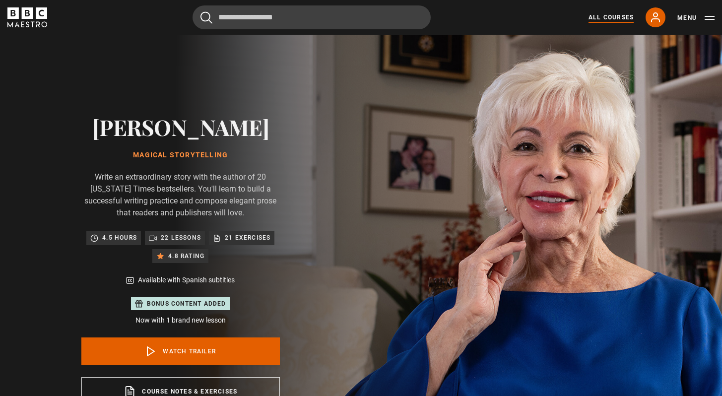
click at [623, 20] on link "All Courses" at bounding box center [611, 17] width 45 height 9
click at [615, 20] on link "All Courses" at bounding box center [611, 17] width 45 height 9
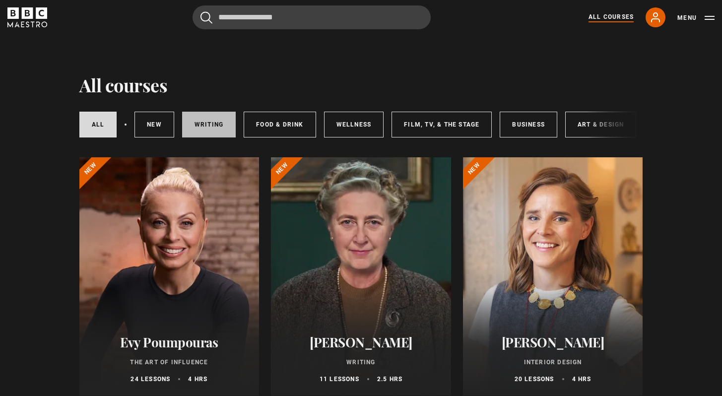
click at [199, 128] on link "Writing" at bounding box center [209, 125] width 54 height 26
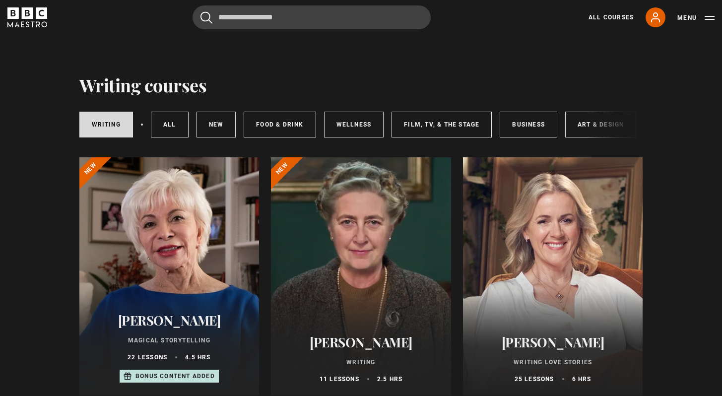
click at [377, 275] on div at bounding box center [361, 276] width 180 height 238
click at [539, 245] on div at bounding box center [553, 276] width 180 height 238
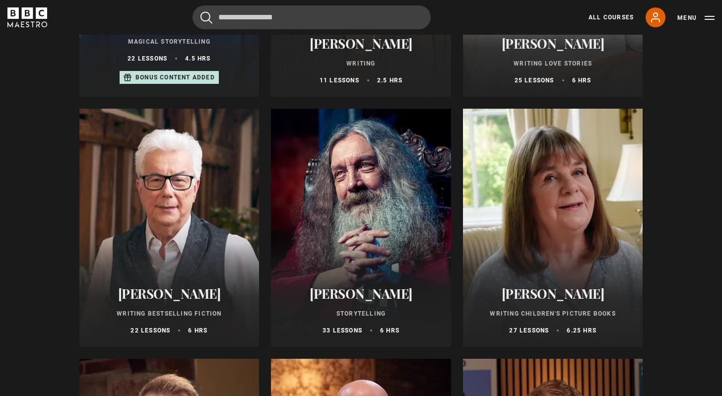
scroll to position [300, 0]
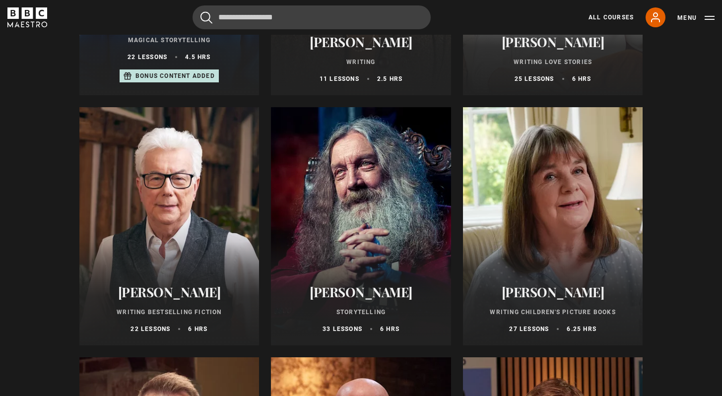
click at [379, 212] on div at bounding box center [361, 226] width 180 height 238
click at [559, 192] on div at bounding box center [553, 226] width 180 height 238
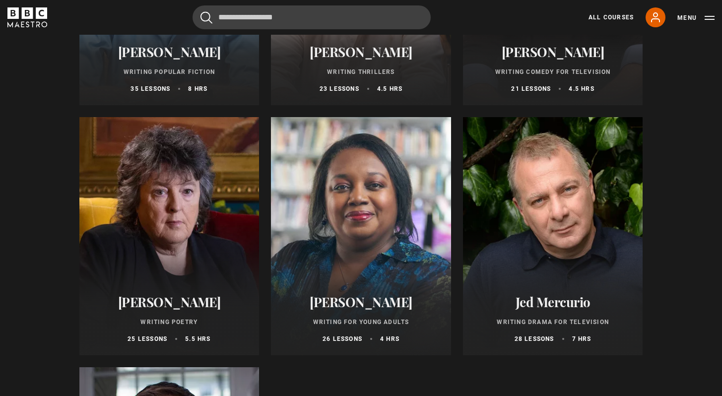
scroll to position [798, 0]
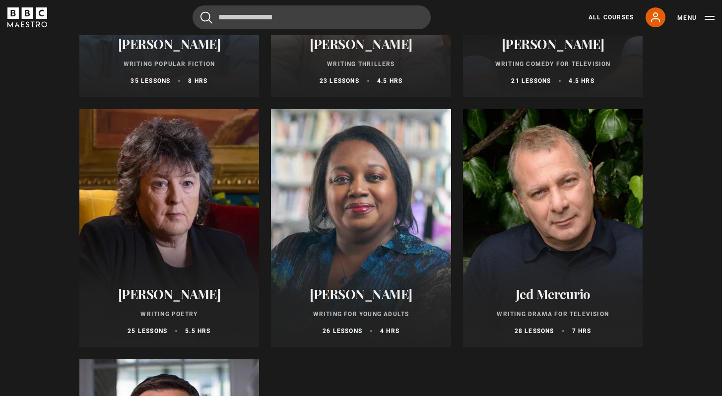
click at [362, 209] on div at bounding box center [361, 228] width 180 height 238
click at [156, 222] on div at bounding box center [169, 228] width 180 height 238
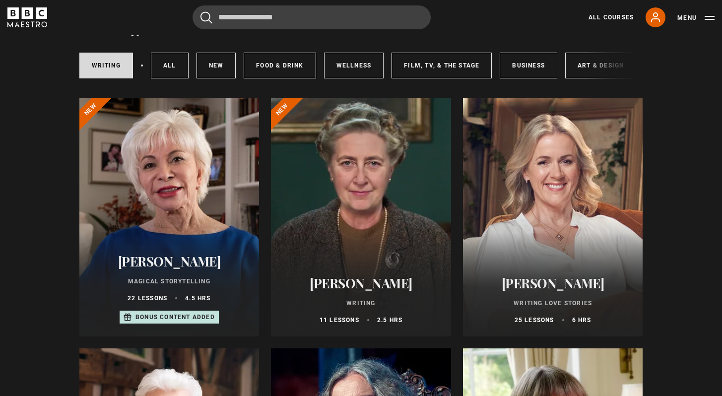
scroll to position [57, 0]
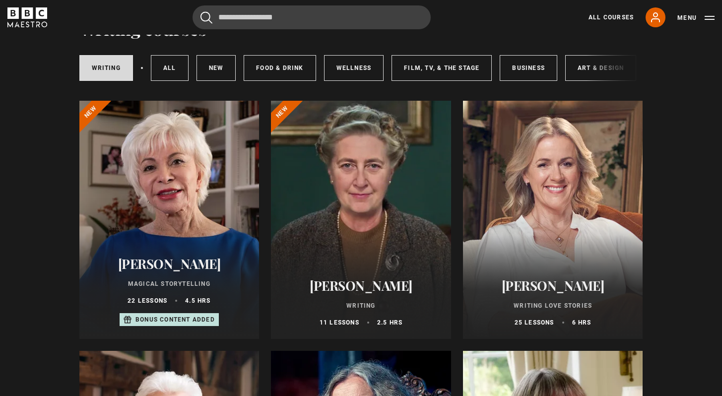
click at [539, 168] on div at bounding box center [553, 220] width 180 height 238
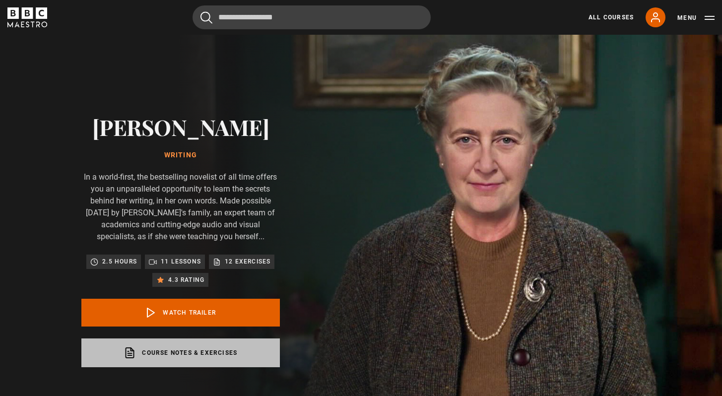
click at [216, 361] on link "Course notes & exercises opens in a new tab" at bounding box center [180, 352] width 198 height 29
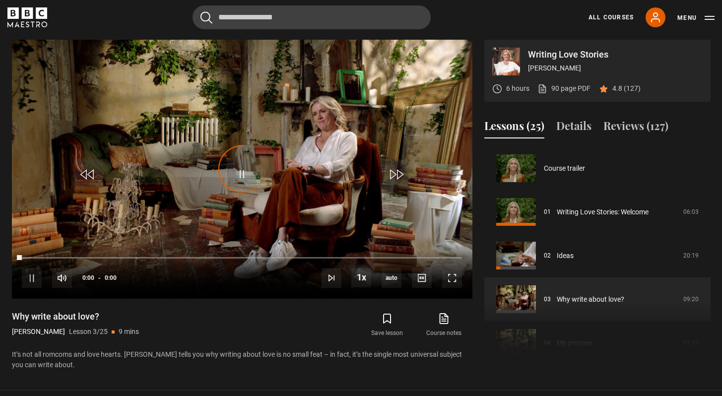
scroll to position [87, 0]
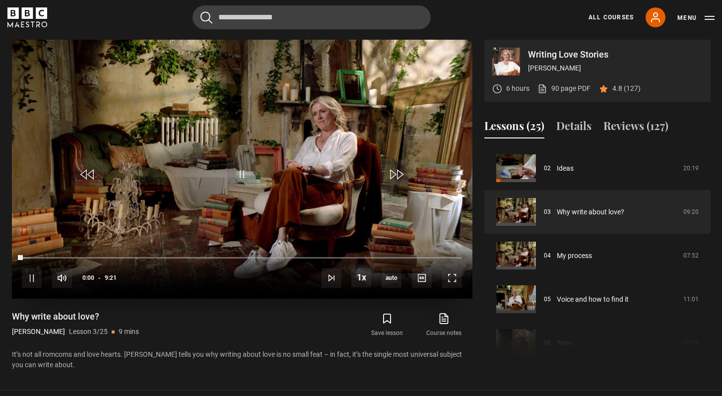
click at [134, 216] on video "Video Player" at bounding box center [242, 169] width 460 height 259
click at [559, 96] on div "6 hours 90 page PDF (opens in new tab) 4.8 (127)" at bounding box center [566, 88] width 148 height 26
click at [558, 88] on link "90 page PDF (opens in new tab)" at bounding box center [563, 88] width 53 height 10
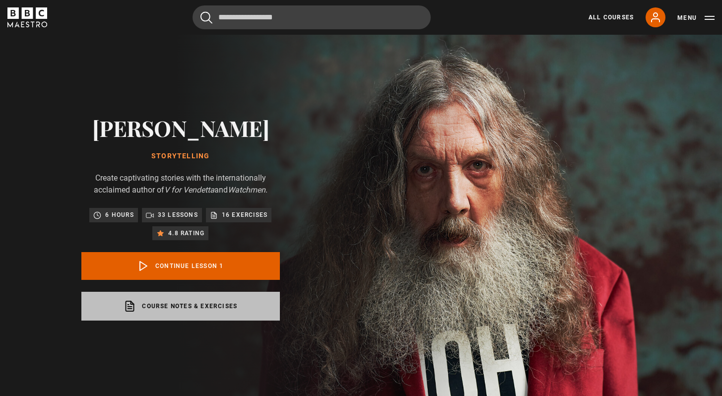
click at [214, 309] on link "Course notes & exercises opens in a new tab" at bounding box center [180, 306] width 198 height 29
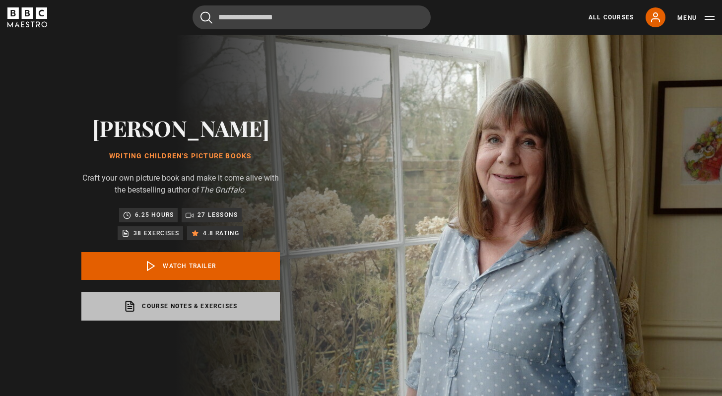
click at [199, 315] on link "Course notes & exercises opens in a new tab" at bounding box center [180, 306] width 198 height 29
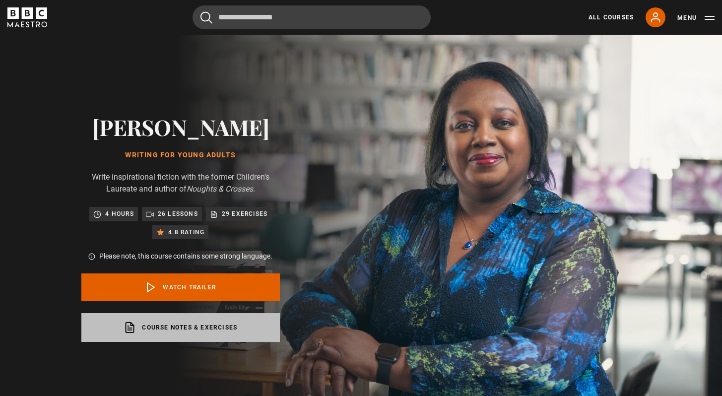
click at [242, 328] on link "Course notes & exercises opens in a new tab" at bounding box center [180, 327] width 198 height 29
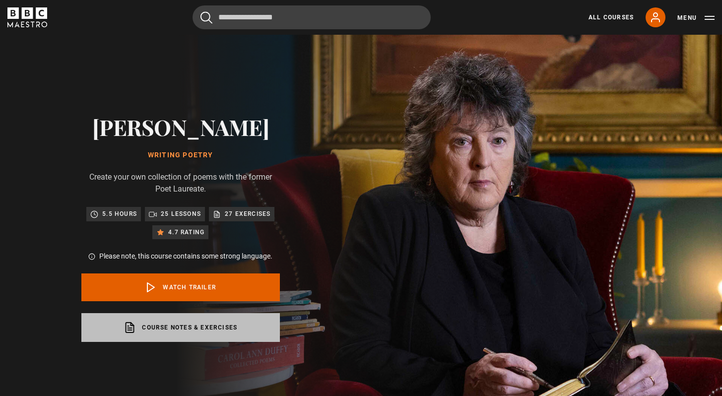
click at [210, 325] on link "Course notes & exercises opens in a new tab" at bounding box center [180, 327] width 198 height 29
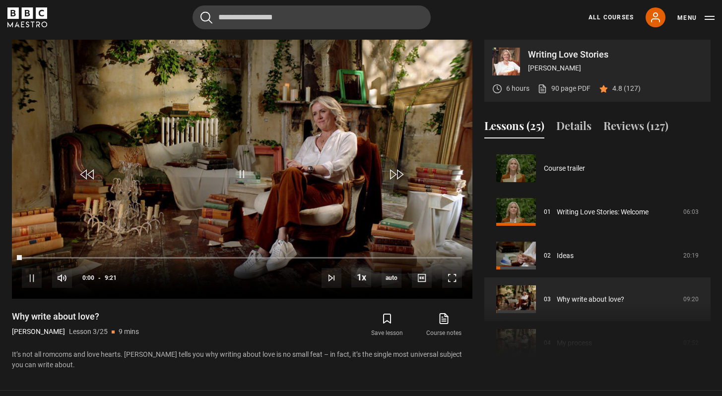
scroll to position [87, 0]
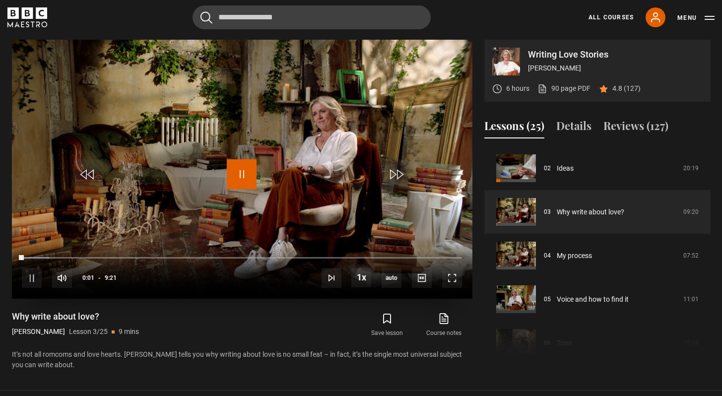
click at [248, 167] on span "Video Player" at bounding box center [242, 174] width 30 height 30
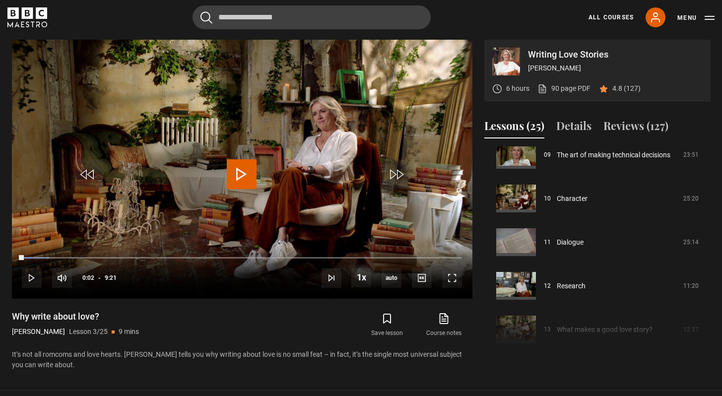
scroll to position [447, 0]
